Goal: Find specific page/section: Find specific page/section

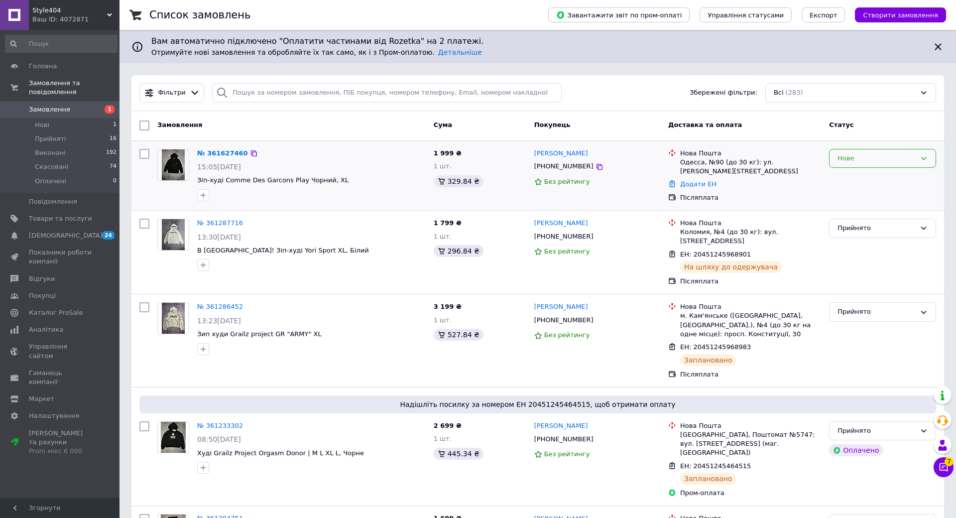
click at [858, 158] on div "Нове" at bounding box center [877, 158] width 78 height 10
click at [851, 178] on li "Прийнято" at bounding box center [883, 179] width 106 height 18
drag, startPoint x: 587, startPoint y: 152, endPoint x: 527, endPoint y: 154, distance: 59.3
click at [530, 154] on div "Матвій Попов +380977710990 Без рейтингу" at bounding box center [597, 175] width 134 height 61
copy link "Матвій Попов"
